Goal: Task Accomplishment & Management: Use online tool/utility

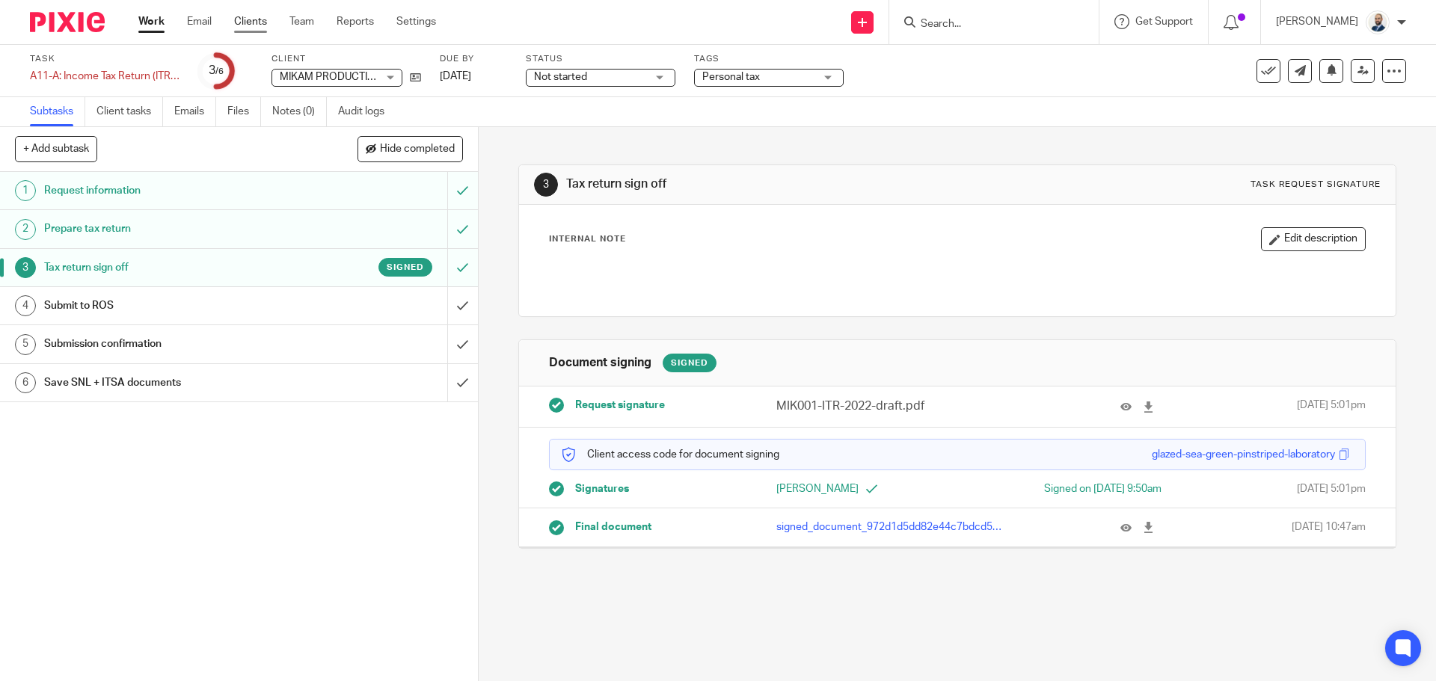
drag, startPoint x: 0, startPoint y: 0, endPoint x: 235, endPoint y: 19, distance: 235.6
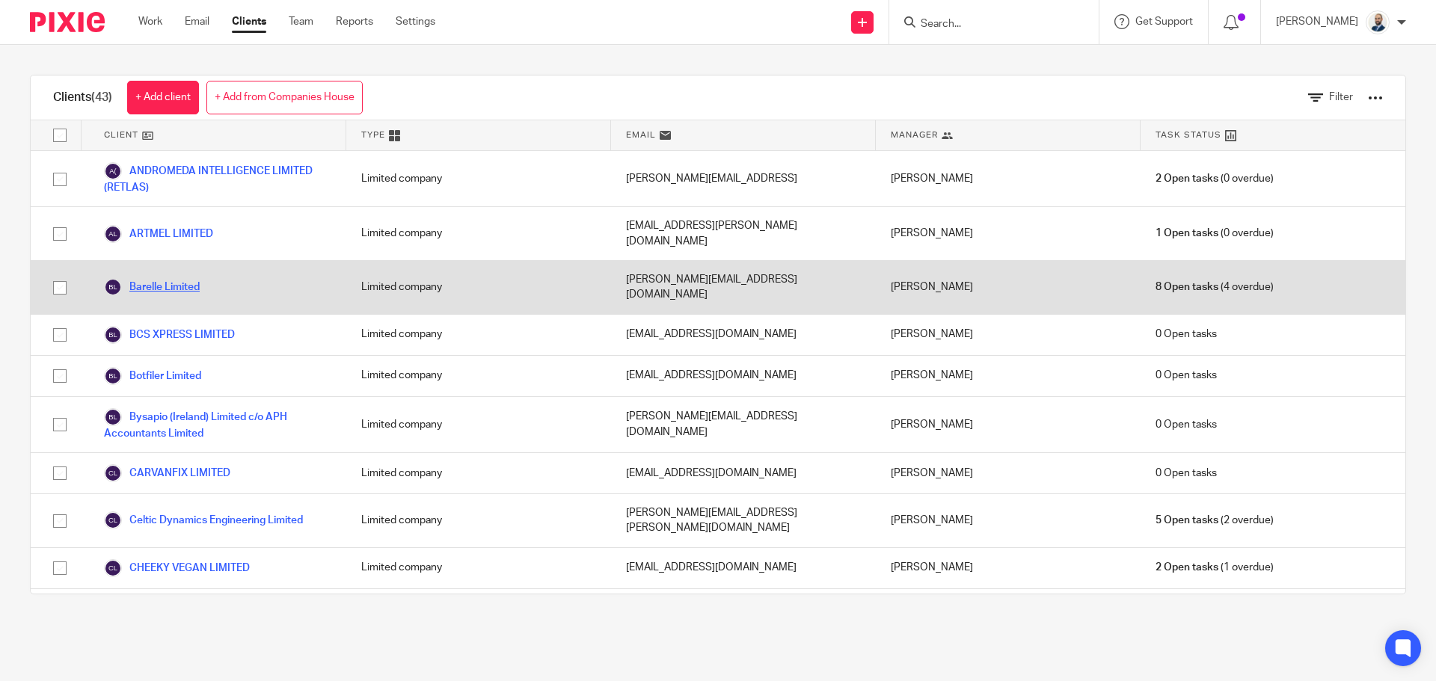
click at [162, 278] on link "Barelle Limited" at bounding box center [152, 287] width 96 height 18
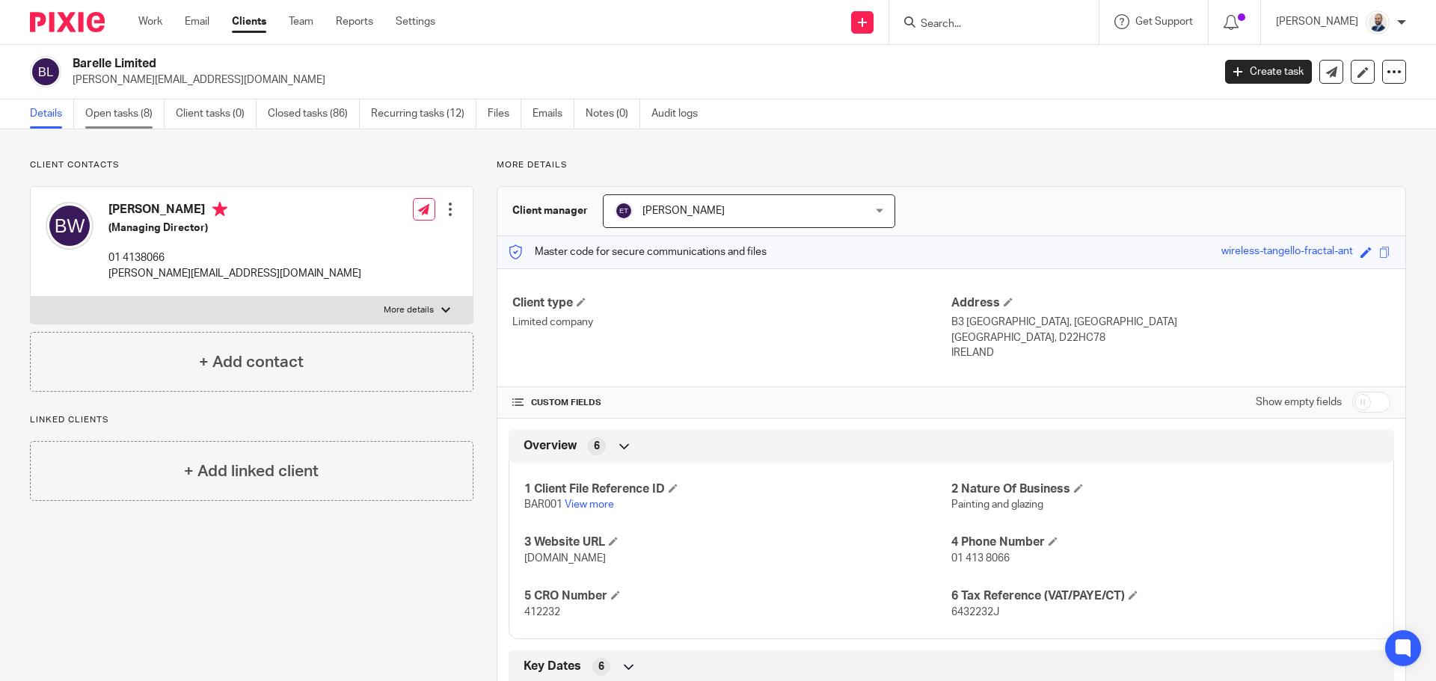
click at [144, 110] on link "Open tasks (8)" at bounding box center [124, 113] width 79 height 29
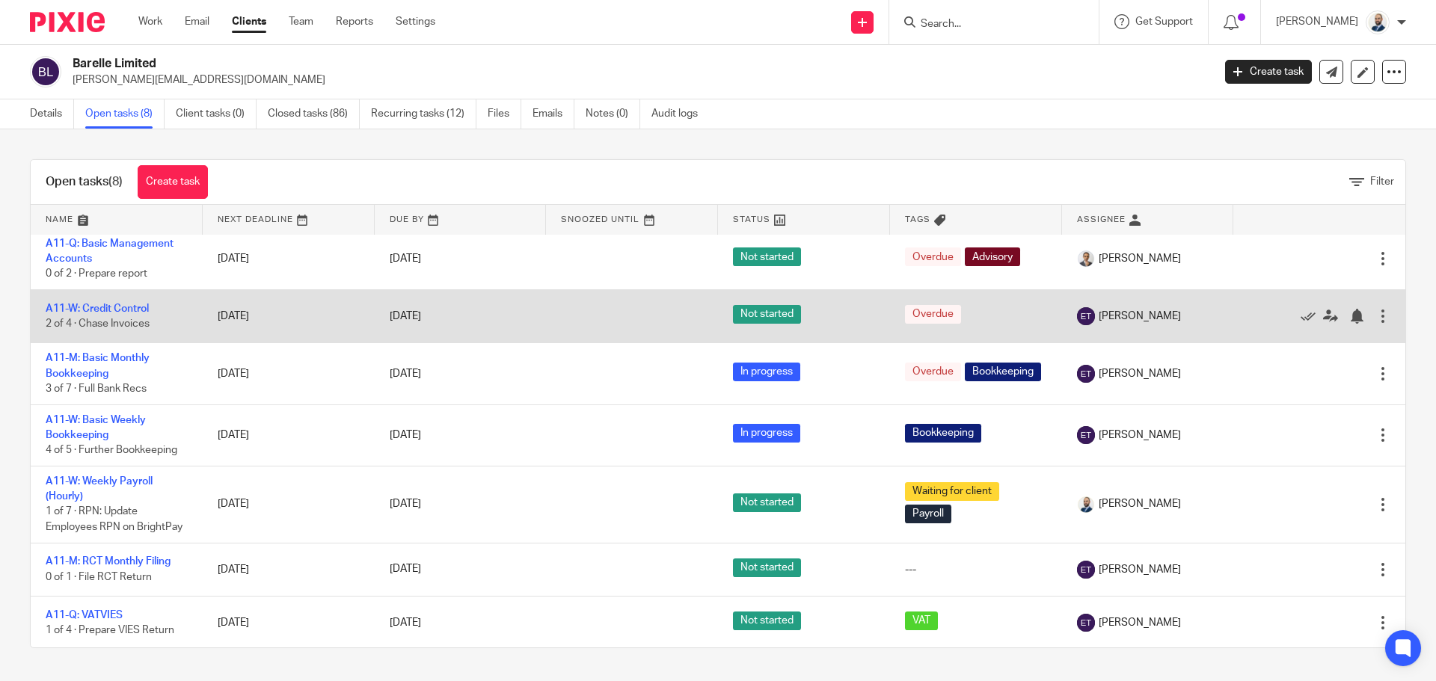
scroll to position [70, 0]
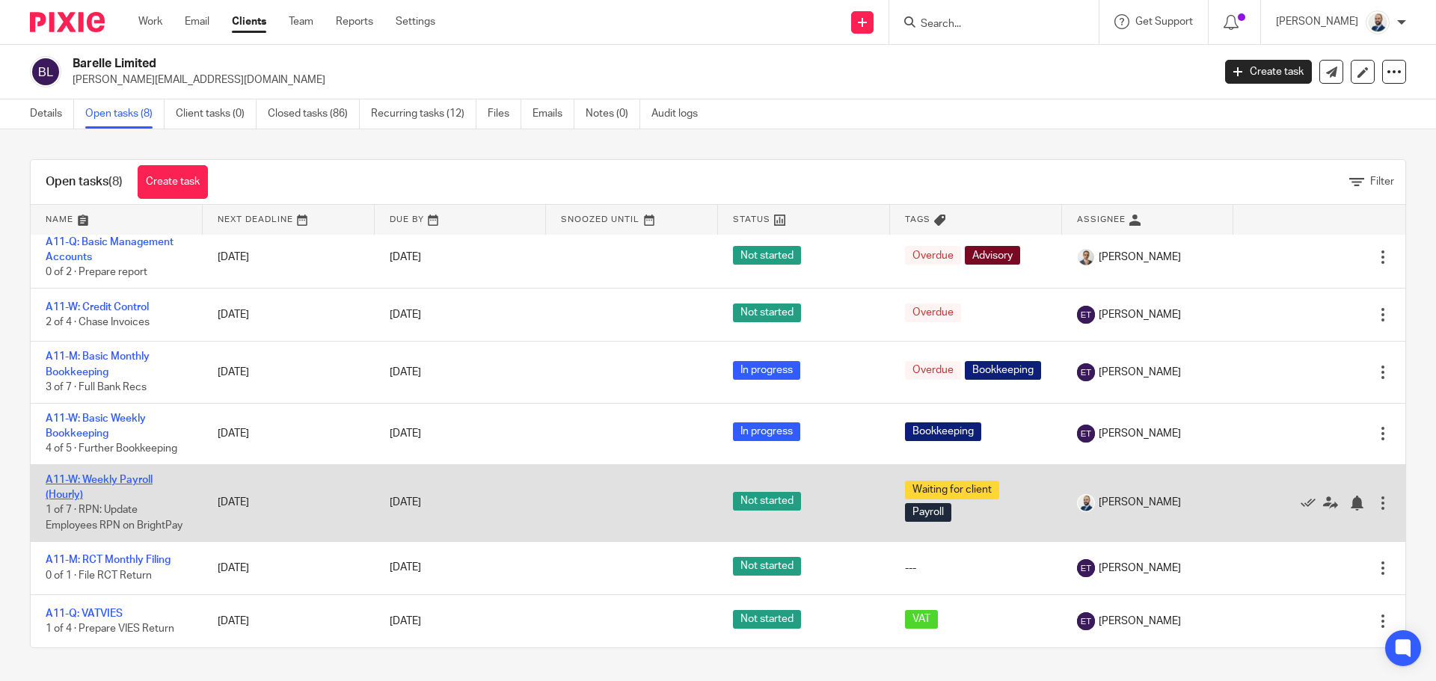
click at [104, 479] on link "A11-W: Weekly Payroll (Hourly)" at bounding box center [99, 487] width 107 height 25
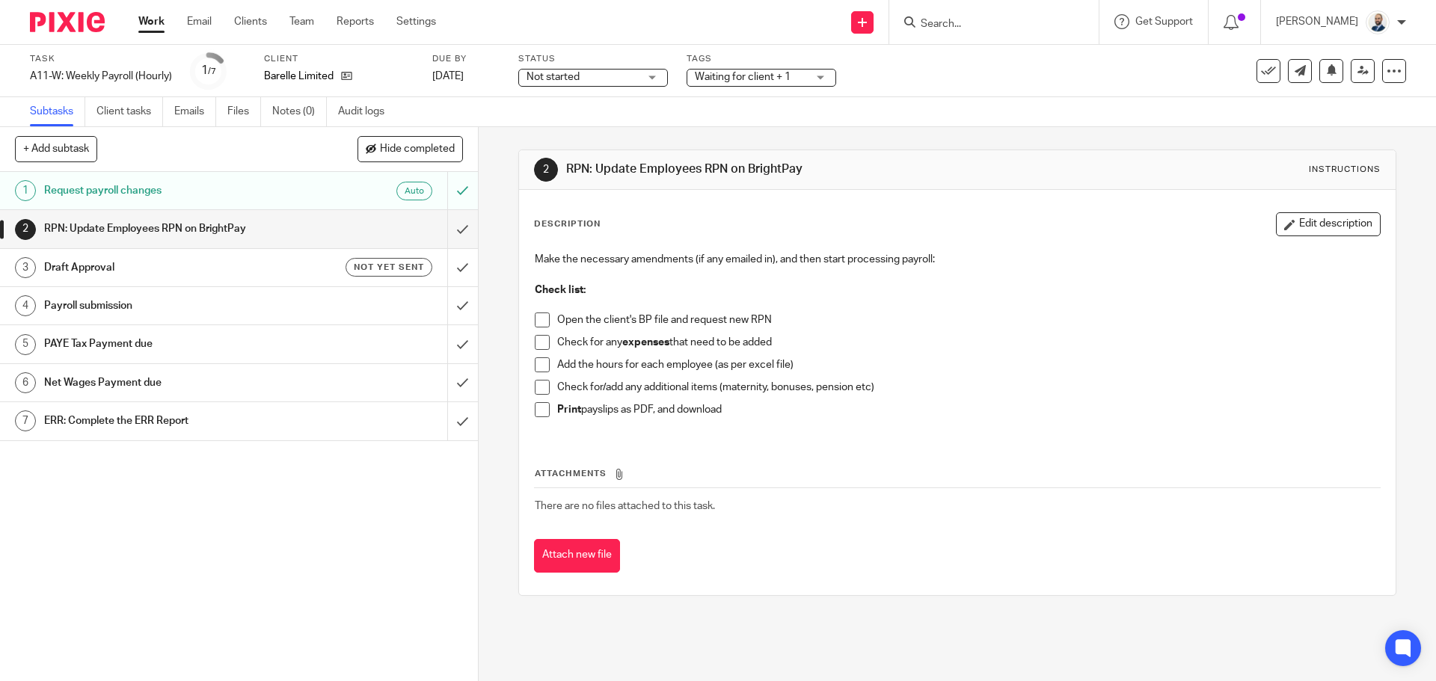
click at [544, 323] on span at bounding box center [542, 320] width 15 height 15
click at [541, 350] on span at bounding box center [542, 342] width 15 height 15
click at [535, 369] on span at bounding box center [542, 365] width 15 height 15
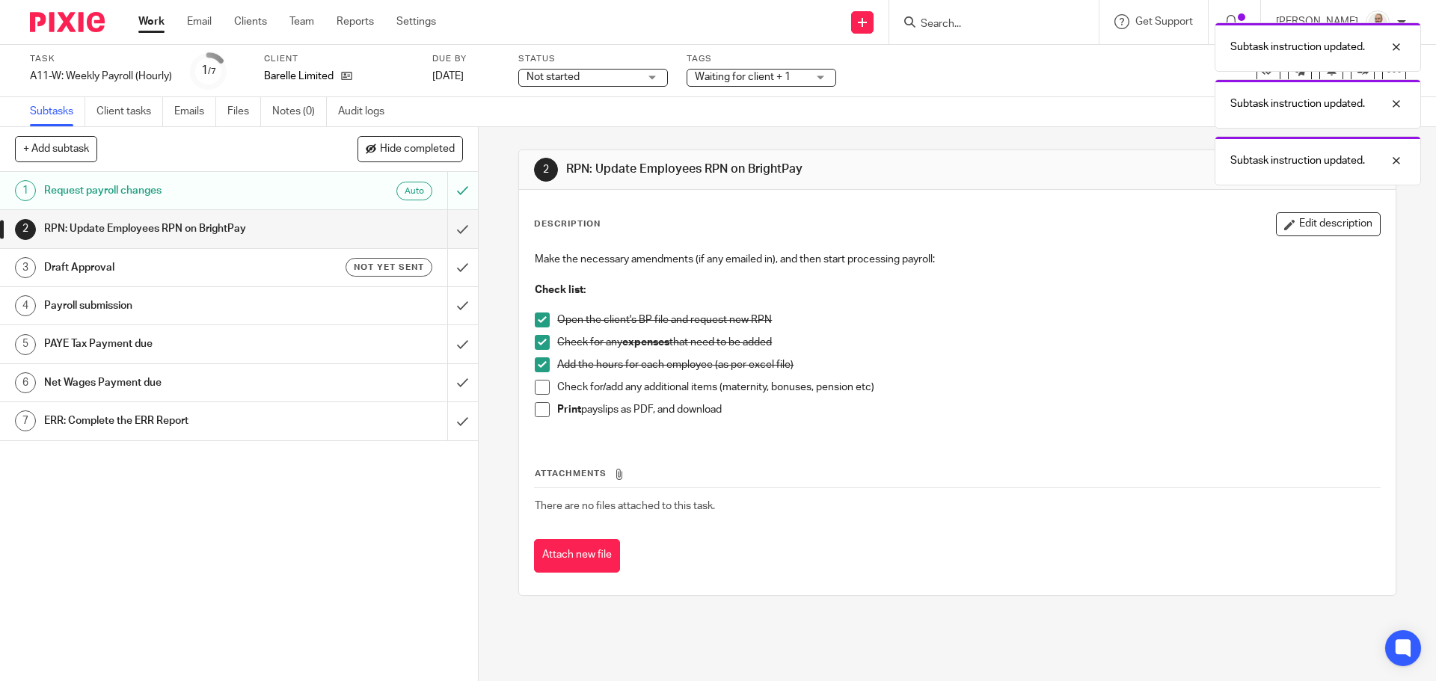
click at [536, 386] on span at bounding box center [542, 387] width 15 height 15
click at [536, 405] on span at bounding box center [542, 409] width 15 height 15
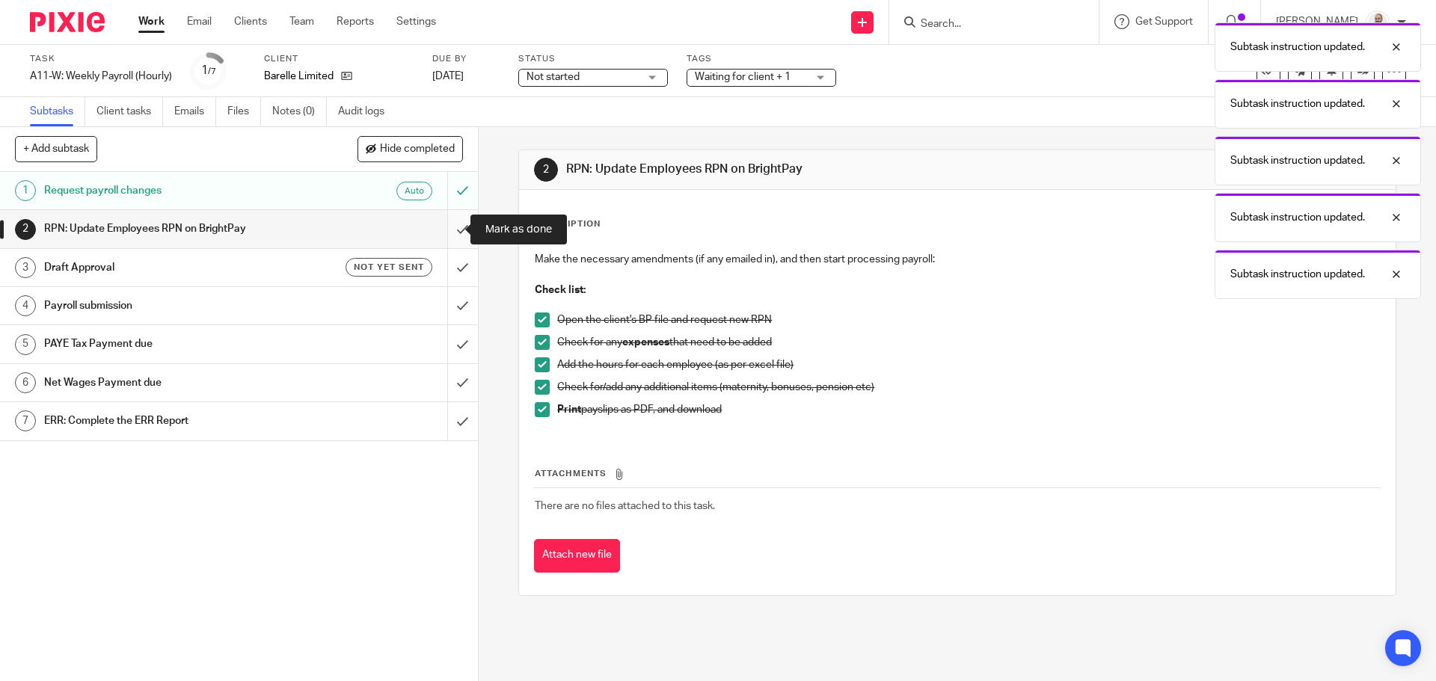
click at [438, 228] on input "submit" at bounding box center [239, 228] width 478 height 37
